Goal: Task Accomplishment & Management: Manage account settings

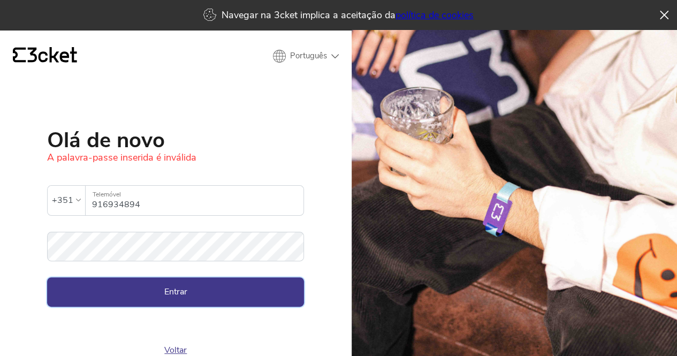
click at [198, 297] on button "Entrar" at bounding box center [175, 291] width 257 height 29
click at [207, 297] on button "Entrar" at bounding box center [175, 291] width 257 height 29
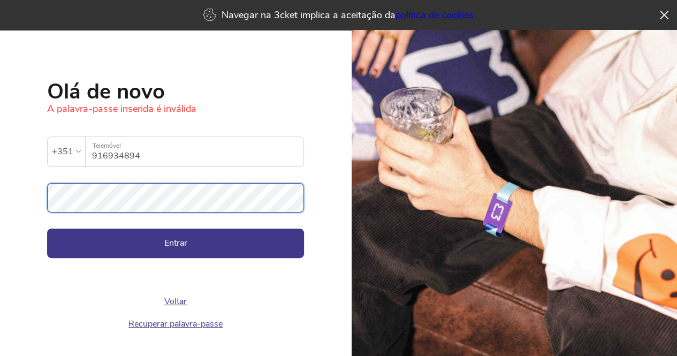
scroll to position [49, 0]
click at [47, 229] on button "Entrar" at bounding box center [175, 243] width 257 height 29
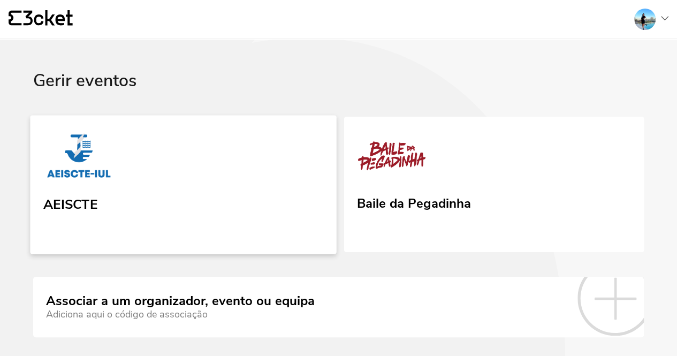
click at [142, 184] on link "AEISCTE" at bounding box center [183, 184] width 306 height 139
